Goal: Find specific page/section: Find specific page/section

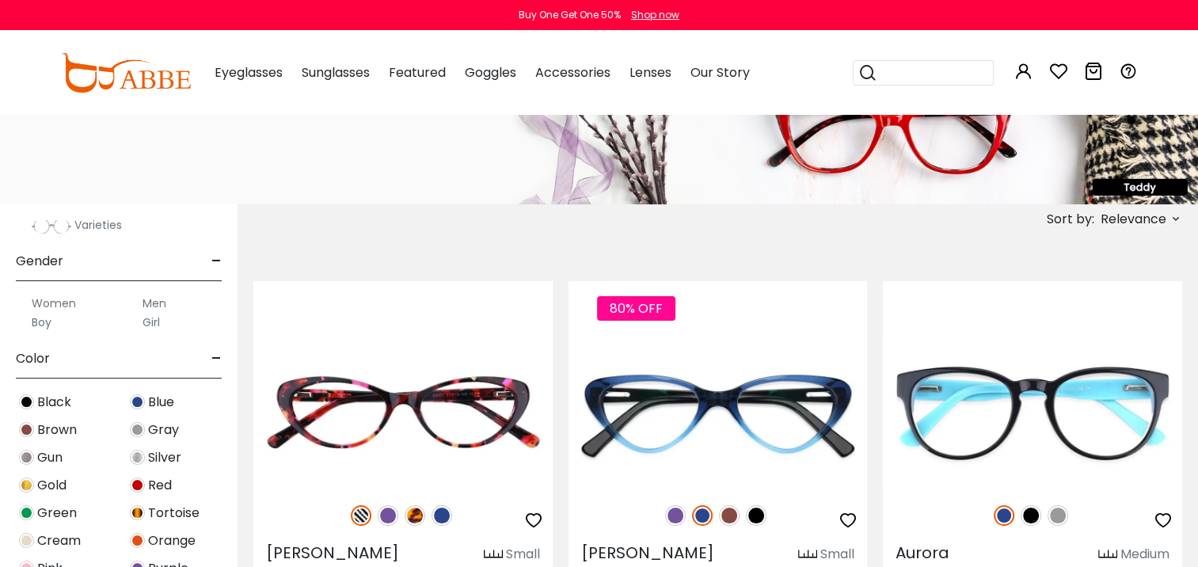
scroll to position [396, 0]
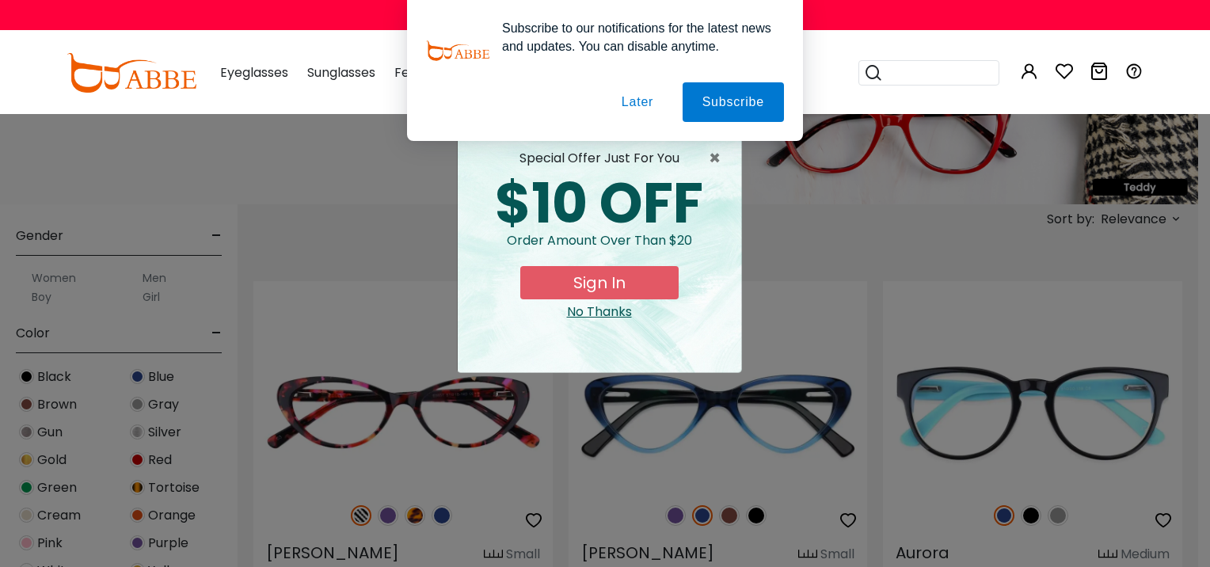
click at [642, 92] on button "Later" at bounding box center [637, 102] width 71 height 40
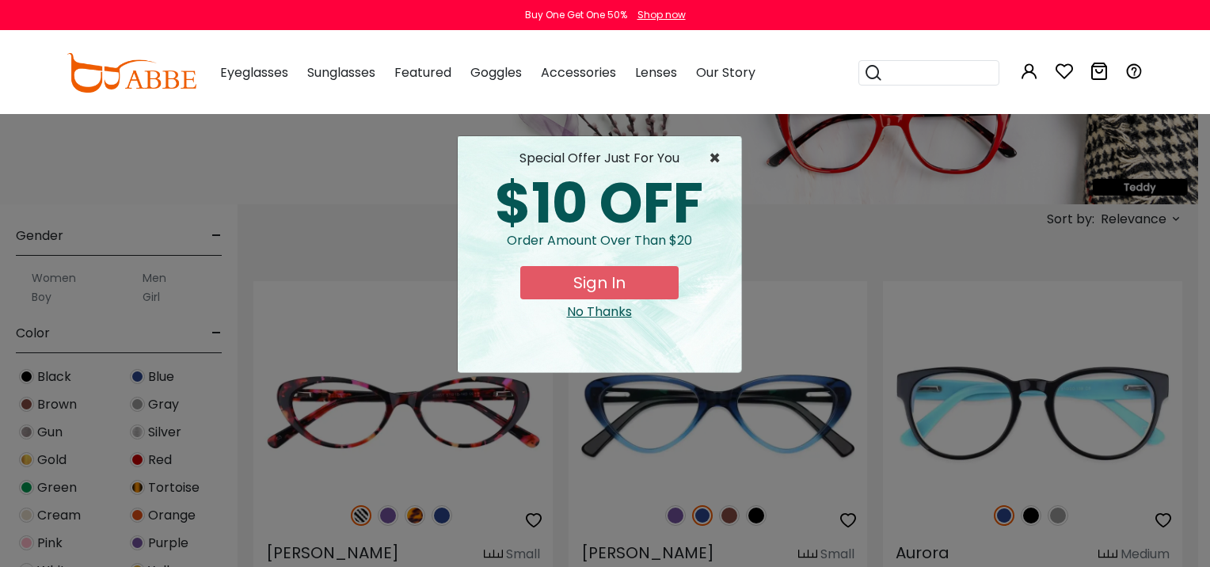
drag, startPoint x: 716, startPoint y: 154, endPoint x: 653, endPoint y: 133, distance: 66.9
click at [715, 154] on span "×" at bounding box center [719, 158] width 20 height 19
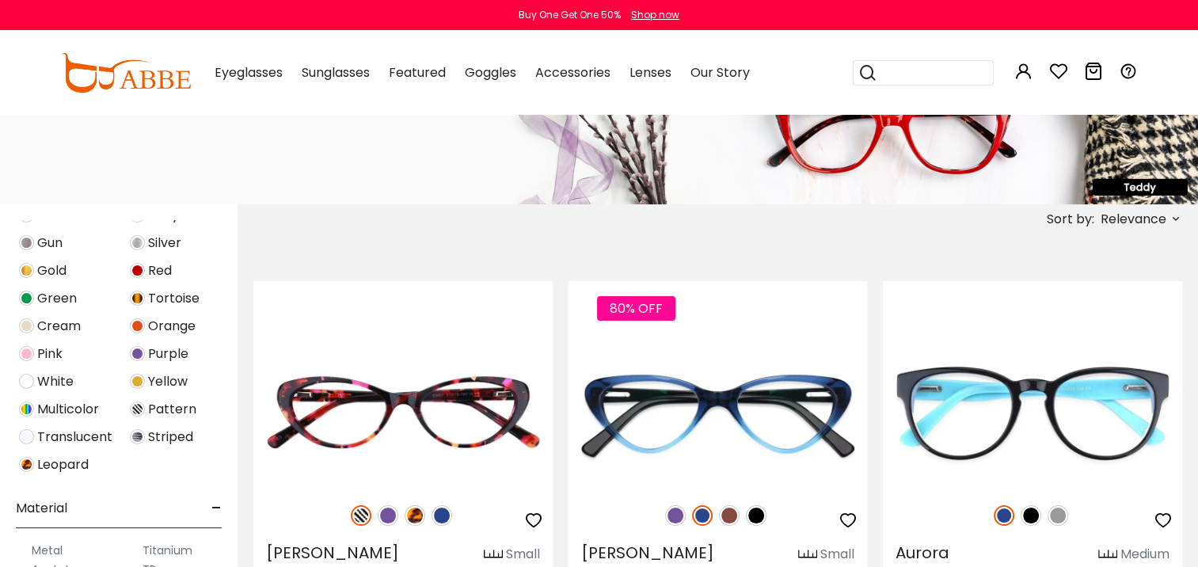
scroll to position [634, 0]
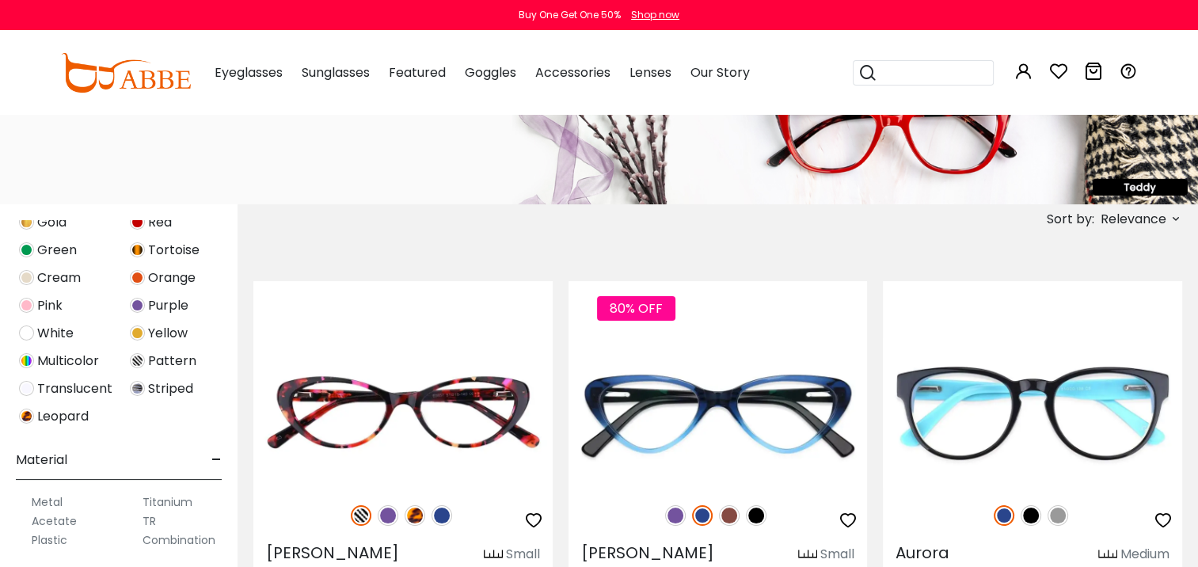
click at [29, 386] on img at bounding box center [26, 388] width 15 height 15
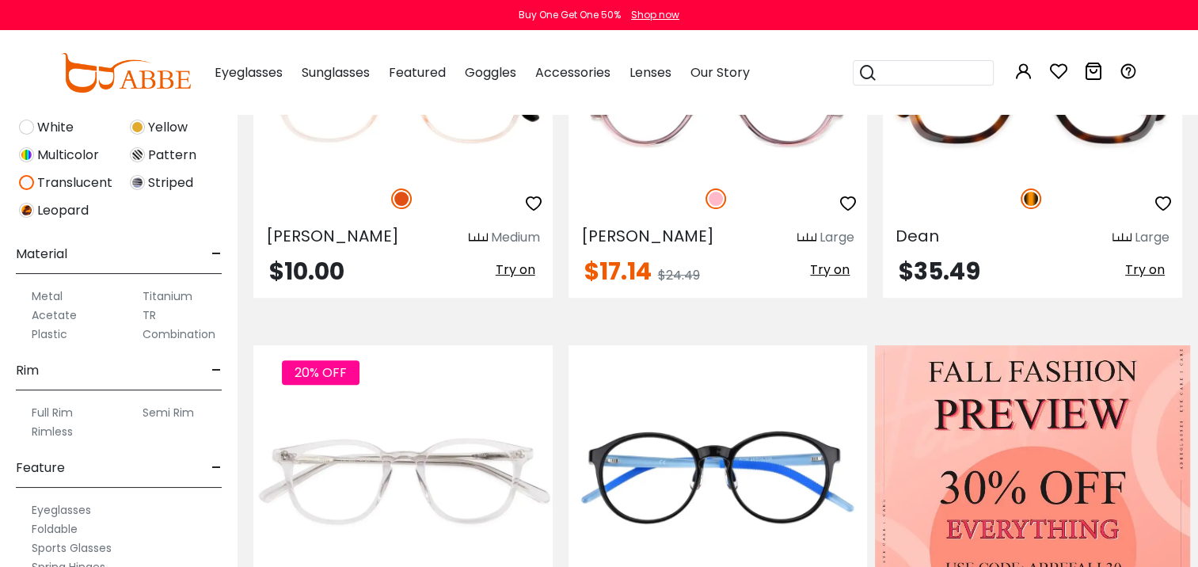
scroll to position [634, 0]
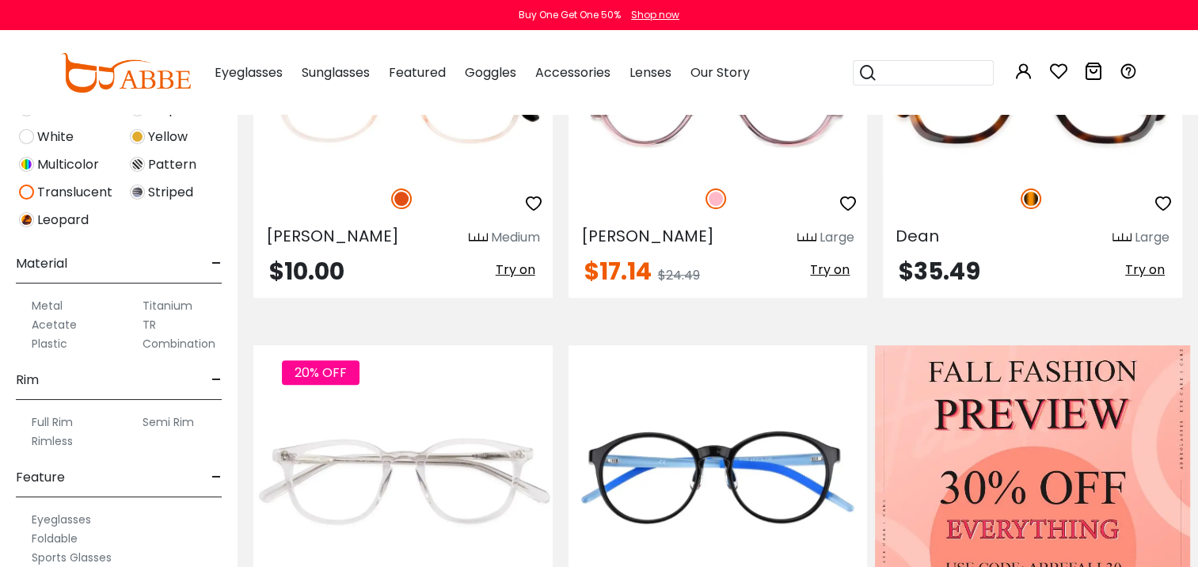
click at [41, 444] on label "Rimless" at bounding box center [52, 441] width 41 height 19
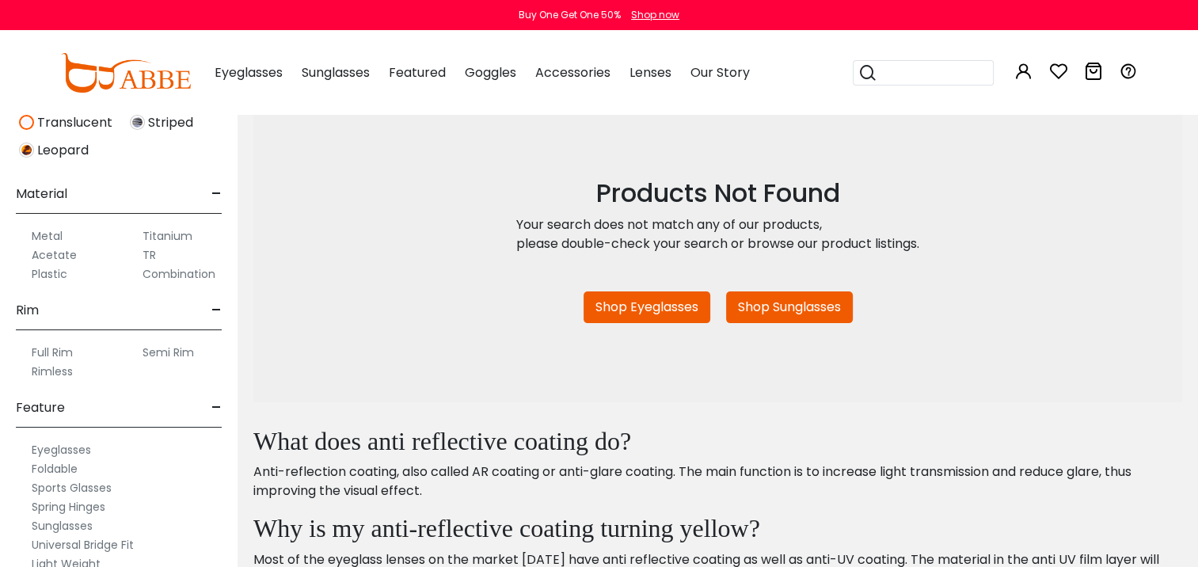
scroll to position [713, 0]
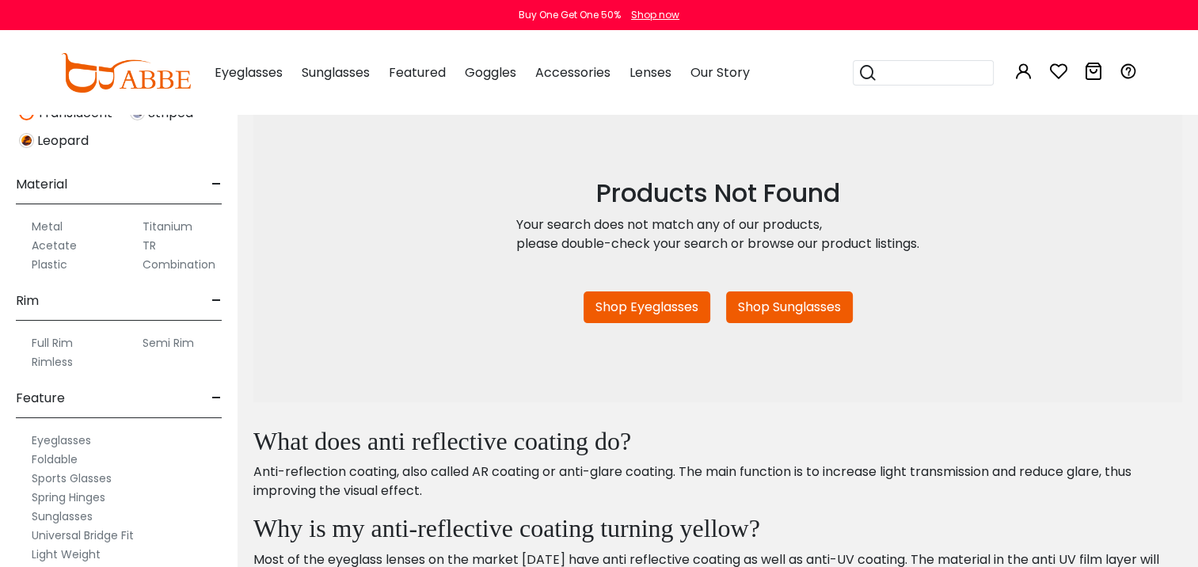
click at [41, 361] on label "Rimless" at bounding box center [52, 361] width 41 height 19
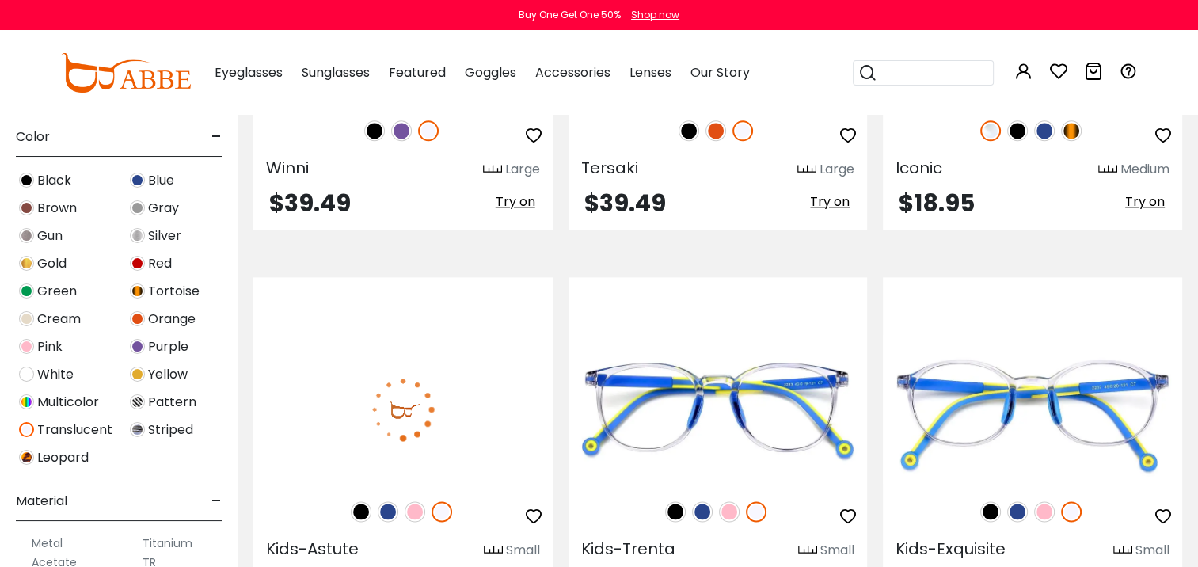
scroll to position [2218, 0]
